Goal: Entertainment & Leisure: Consume media (video, audio)

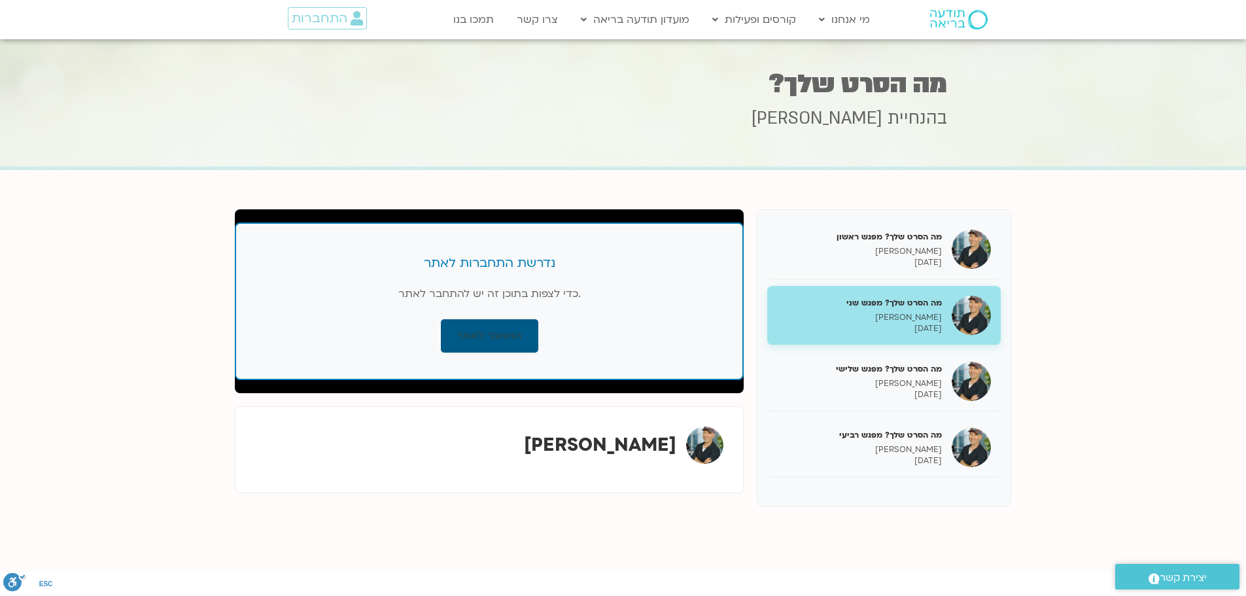
click at [471, 326] on link "התחבר לאתר" at bounding box center [489, 335] width 97 height 33
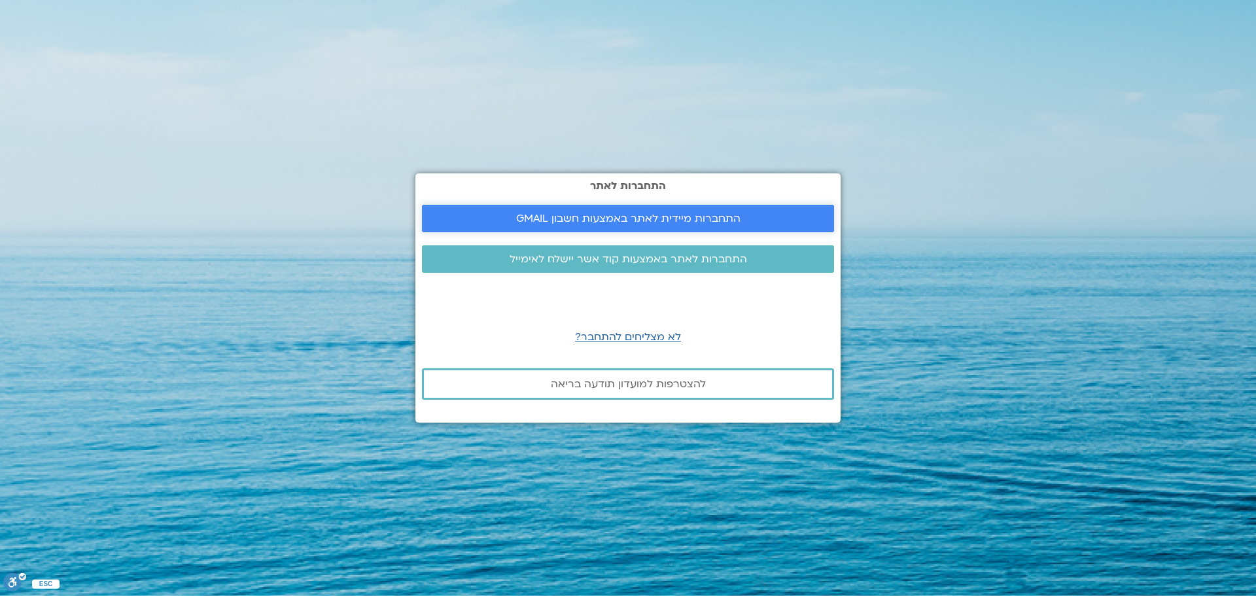
click at [620, 216] on span "התחברות מיידית לאתר באמצעות חשבון GMAIL" at bounding box center [628, 219] width 224 height 12
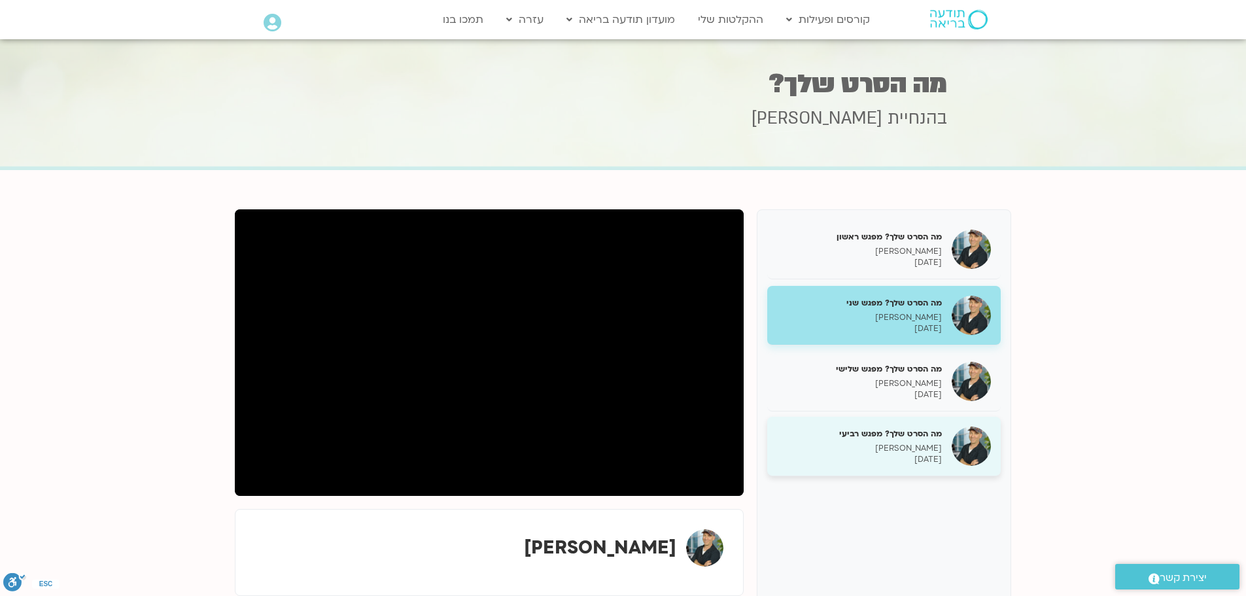
click at [877, 436] on h5 "מה הסרט שלך? מפגש רביעי" at bounding box center [859, 434] width 165 height 12
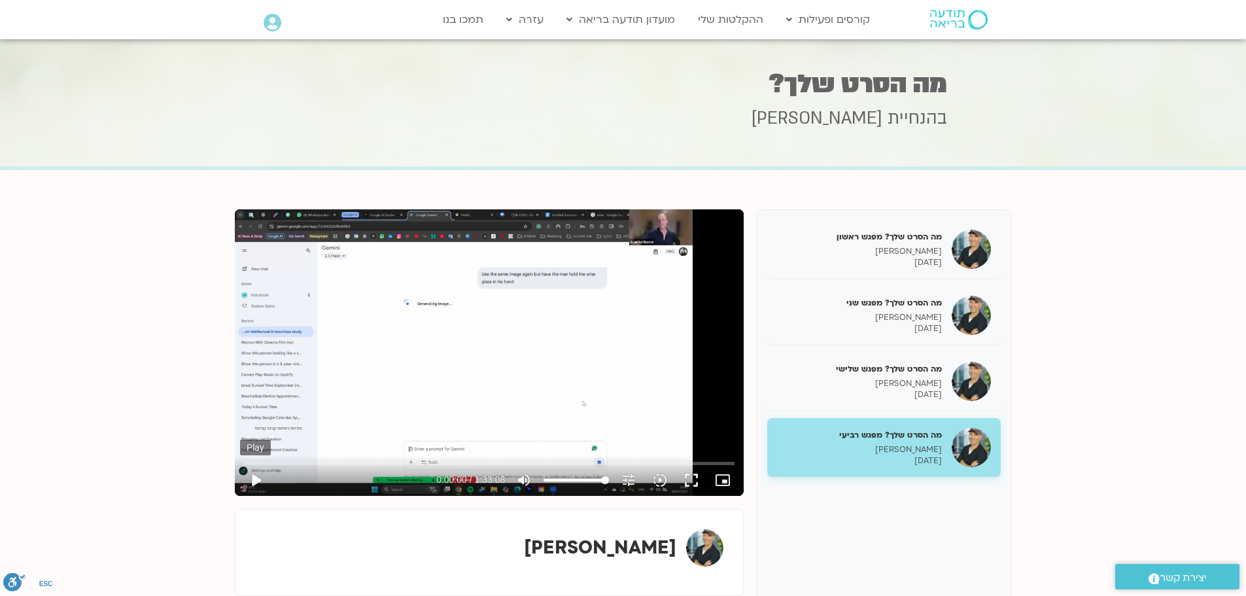
click at [254, 479] on button "play_arrow" at bounding box center [255, 479] width 31 height 31
type input "6.504404"
click at [723, 477] on icon "picture_in_picture_alt" at bounding box center [723, 480] width 16 height 16
click at [252, 480] on button "pause" at bounding box center [255, 479] width 31 height 31
type input "19.244926"
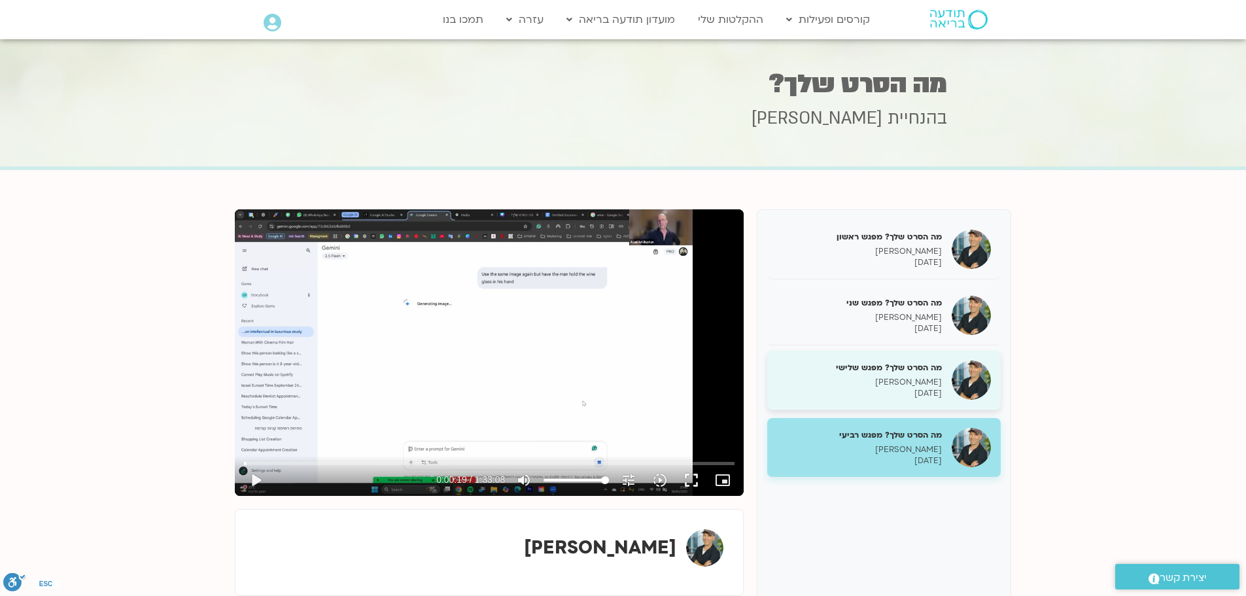
click at [917, 380] on p "[PERSON_NAME]" at bounding box center [859, 382] width 165 height 11
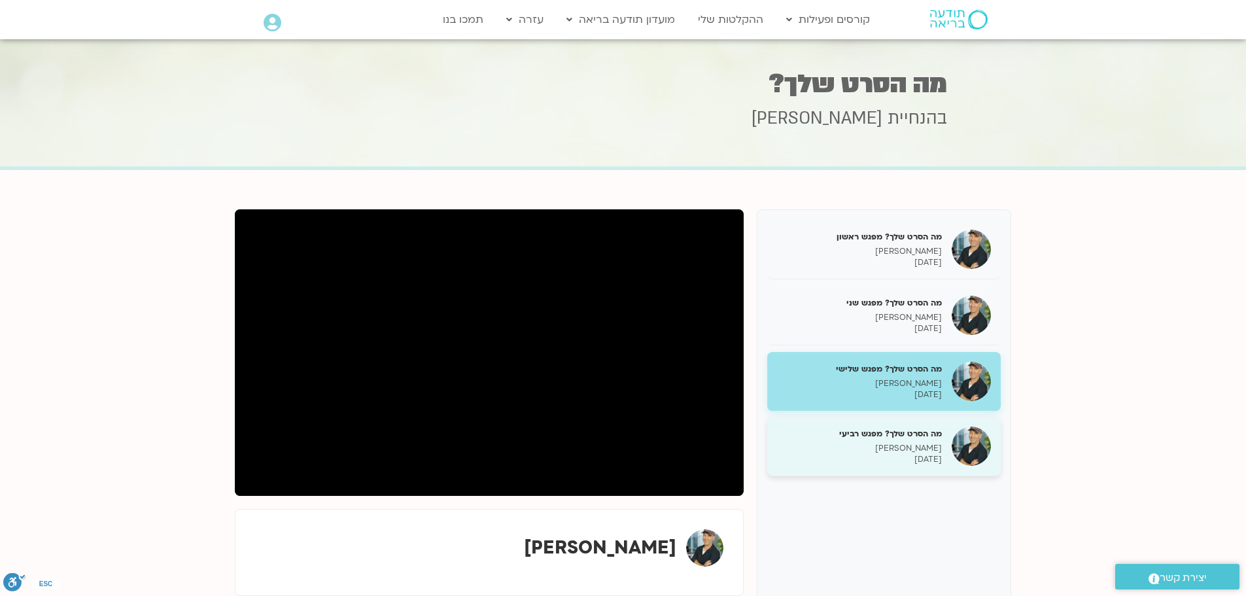
click at [901, 441] on div "מה הסרט שלך? מפגש רביעי [PERSON_NAME] [DATE]" at bounding box center [859, 446] width 165 height 37
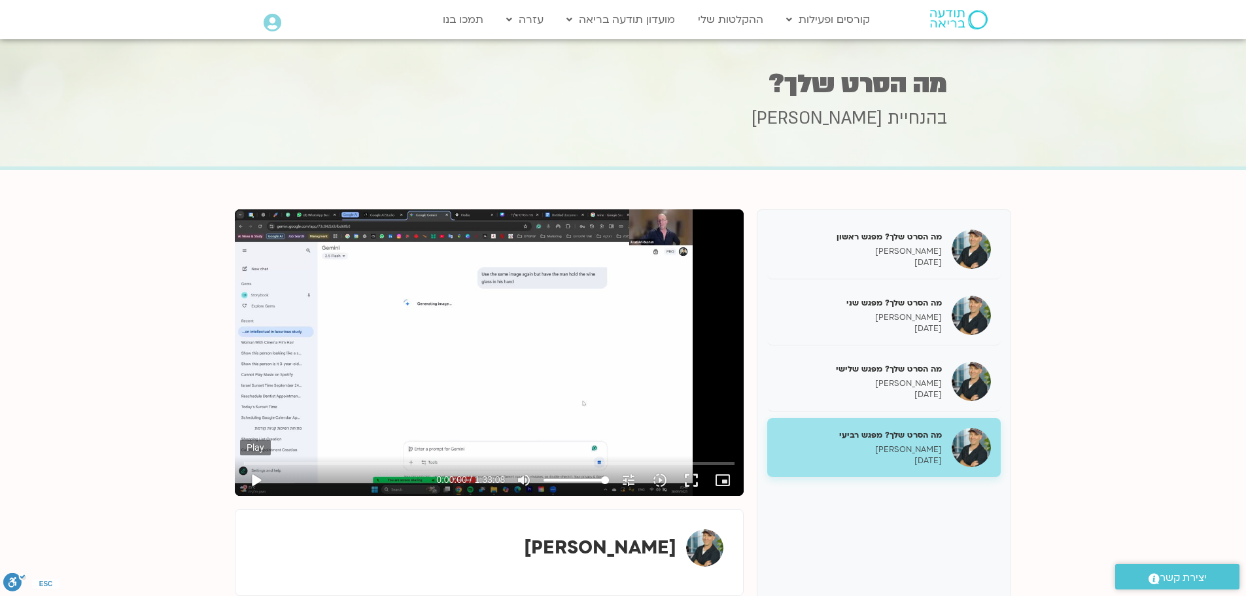
click at [254, 473] on button "play_arrow" at bounding box center [255, 479] width 31 height 31
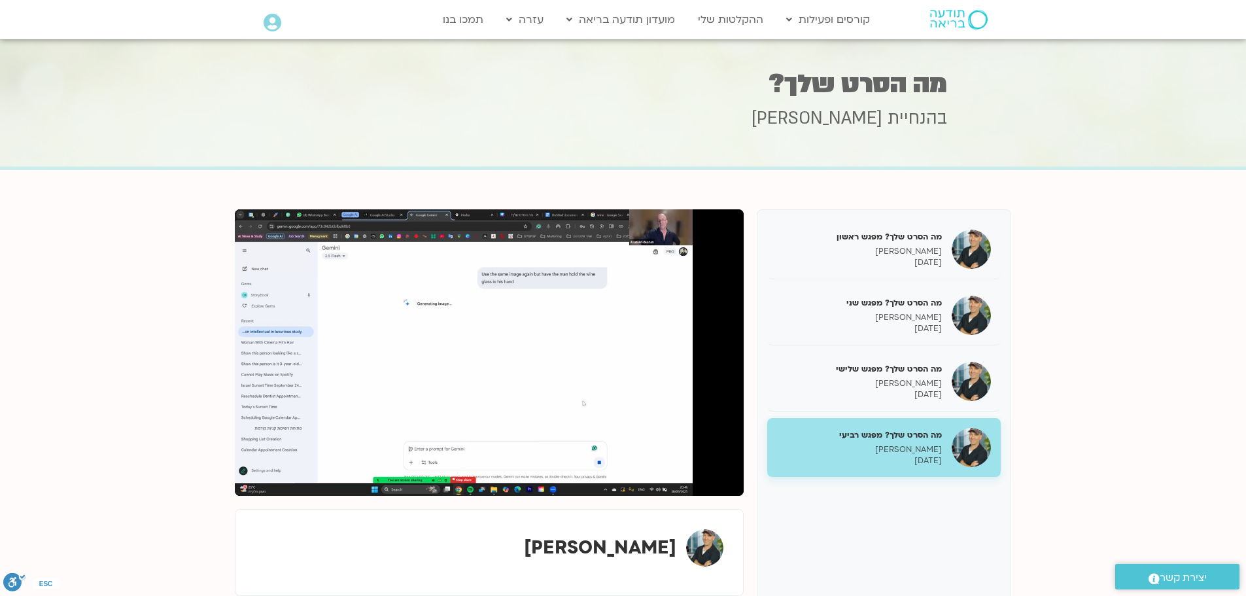
click at [257, 475] on button "pause" at bounding box center [255, 479] width 31 height 31
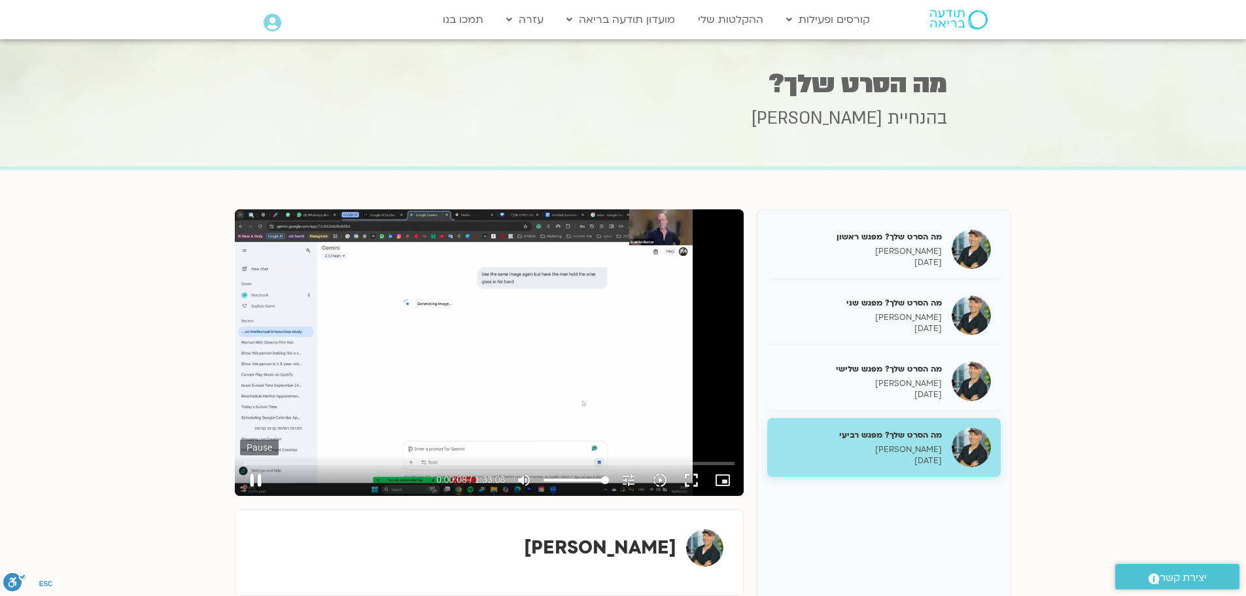
click at [254, 481] on button "pause" at bounding box center [255, 479] width 31 height 31
type input "8.434444"
click at [316, 94] on h1 "מה הסרט שלך?" at bounding box center [623, 84] width 647 height 26
click at [182, 117] on div at bounding box center [623, 104] width 1246 height 131
